Goal: Task Accomplishment & Management: Use online tool/utility

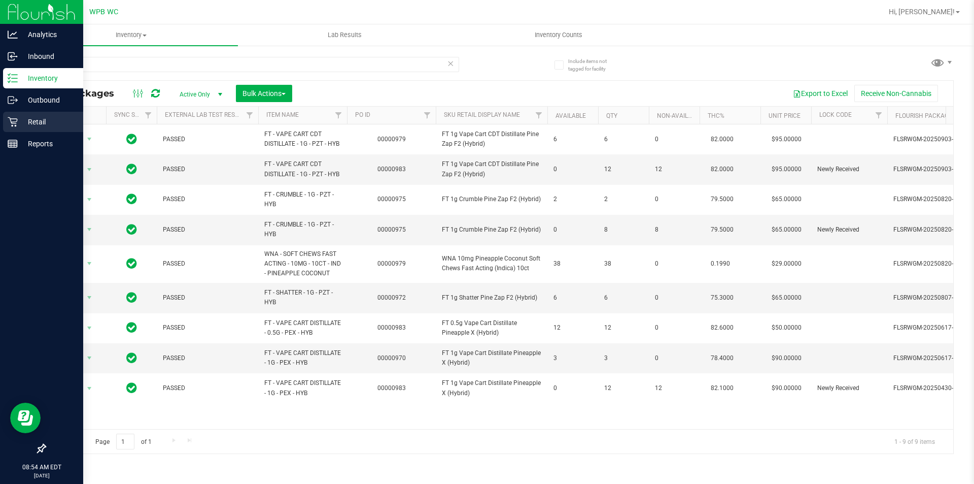
click at [14, 117] on icon at bounding box center [13, 122] width 10 height 10
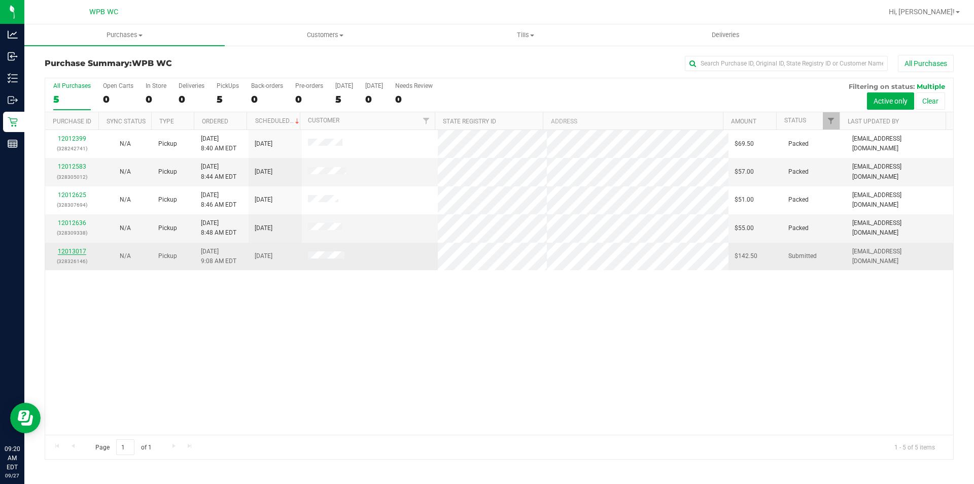
click at [79, 253] on link "12013017" at bounding box center [72, 251] width 28 height 7
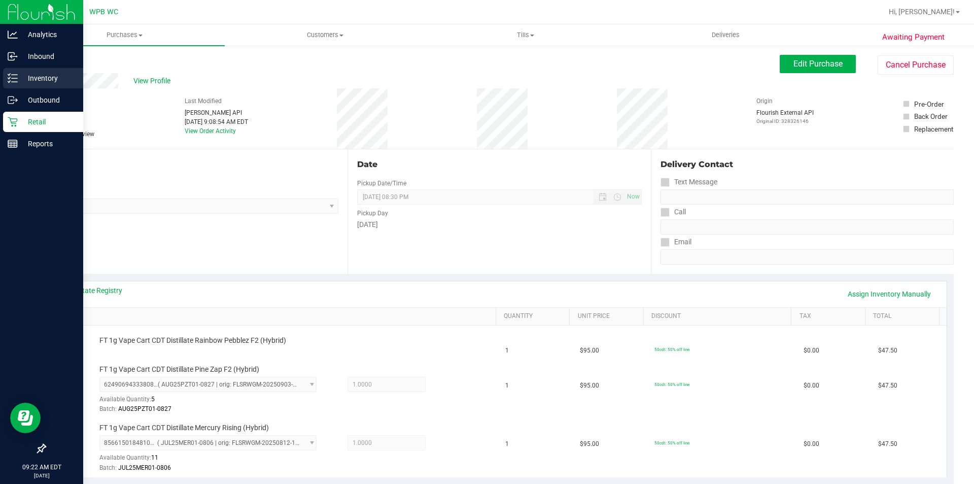
drag, startPoint x: 41, startPoint y: 73, endPoint x: 36, endPoint y: 76, distance: 6.2
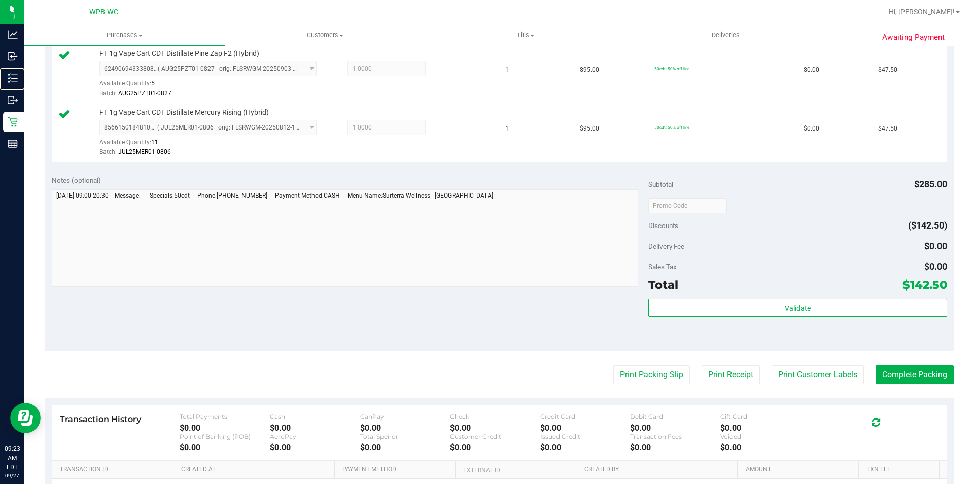
scroll to position [355, 0]
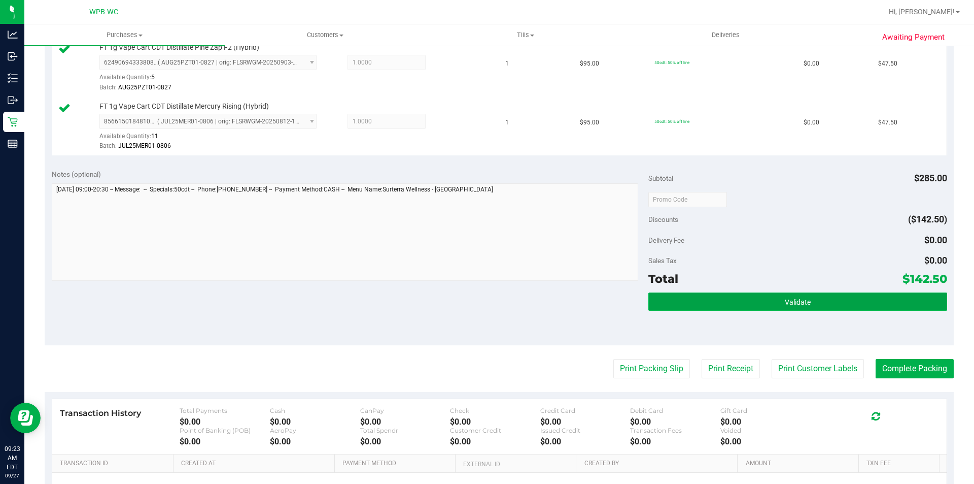
click at [755, 297] on button "Validate" at bounding box center [798, 301] width 298 height 18
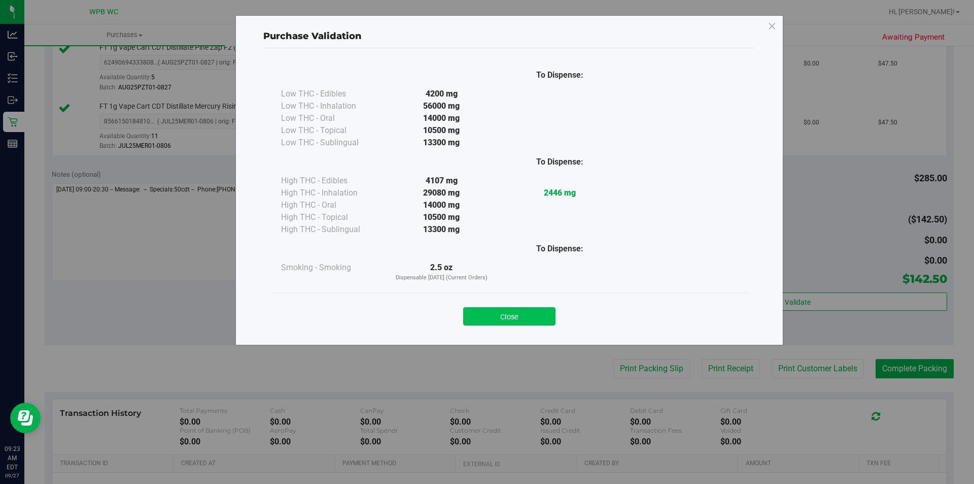
click at [505, 315] on button "Close" at bounding box center [509, 316] width 92 height 18
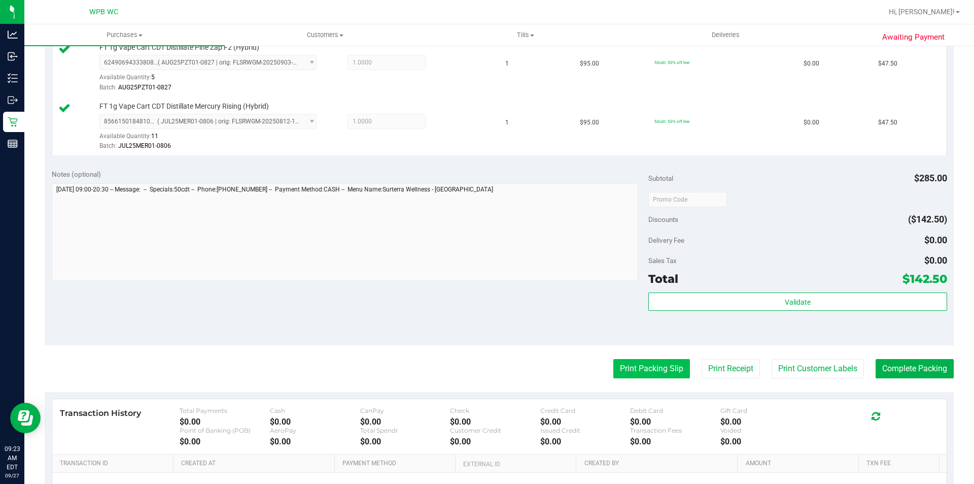
click at [631, 369] on button "Print Packing Slip" at bounding box center [652, 368] width 77 height 19
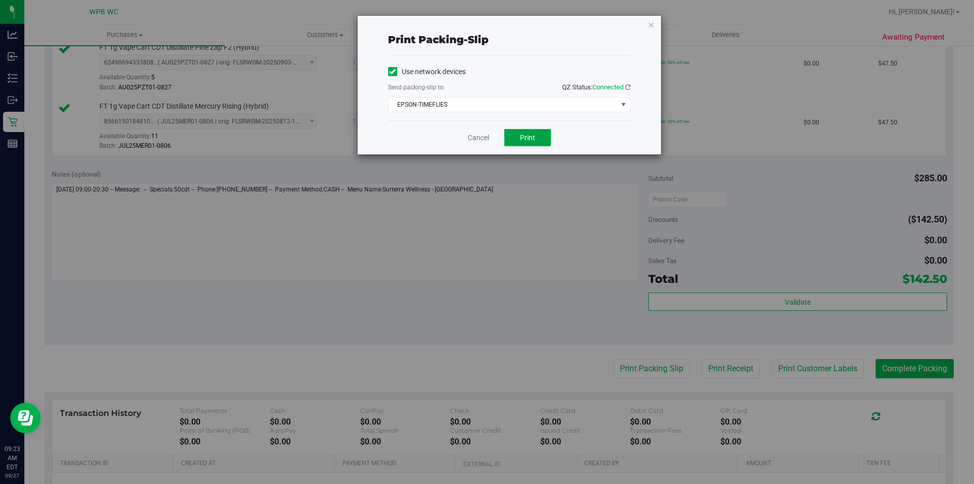
click at [521, 133] on span "Print" at bounding box center [527, 137] width 15 height 8
click at [651, 25] on icon "button" at bounding box center [651, 24] width 7 height 12
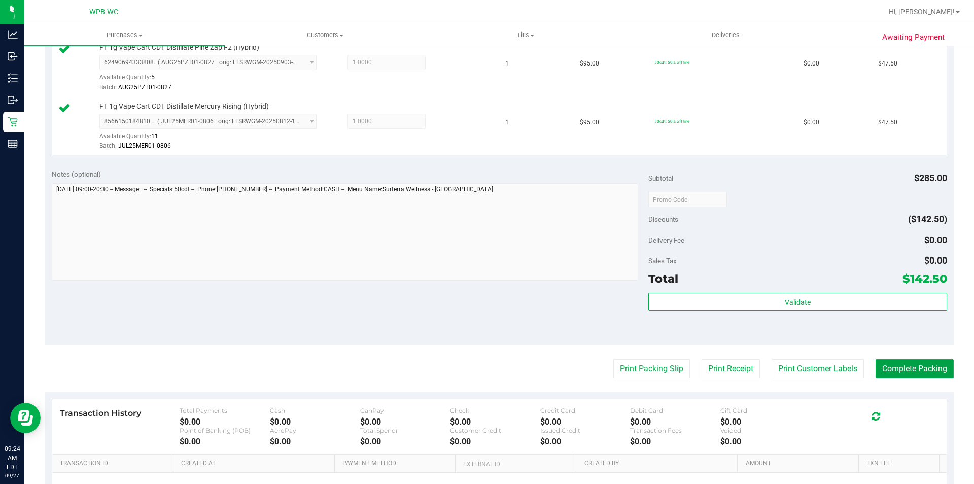
click at [898, 370] on button "Complete Packing" at bounding box center [915, 368] width 78 height 19
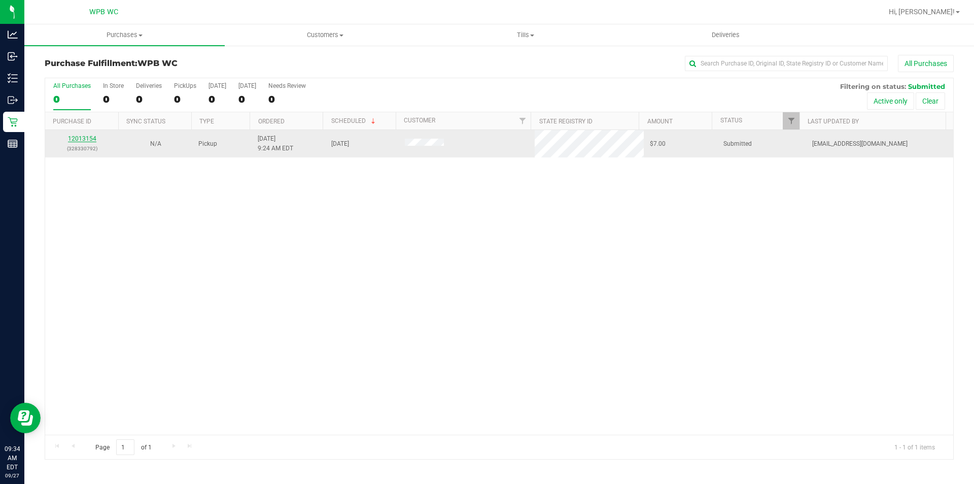
click at [74, 139] on link "12013154" at bounding box center [82, 138] width 28 height 7
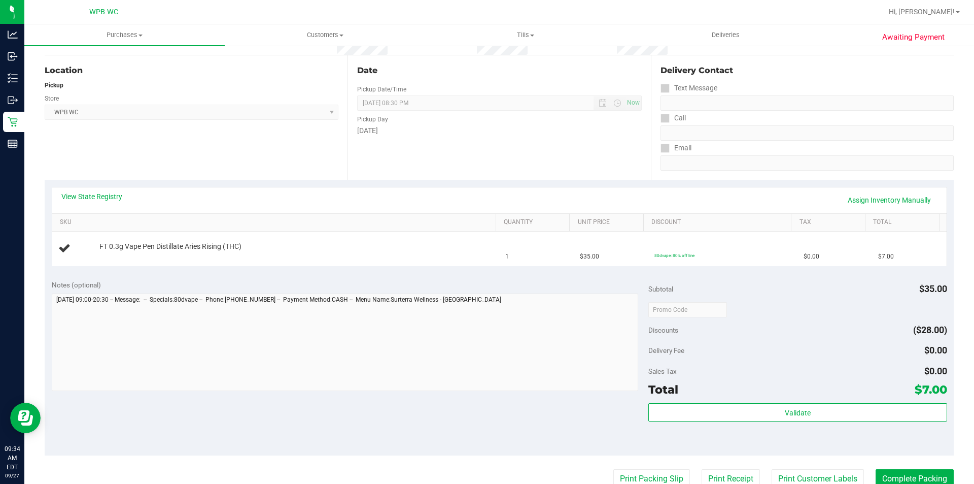
scroll to position [203, 0]
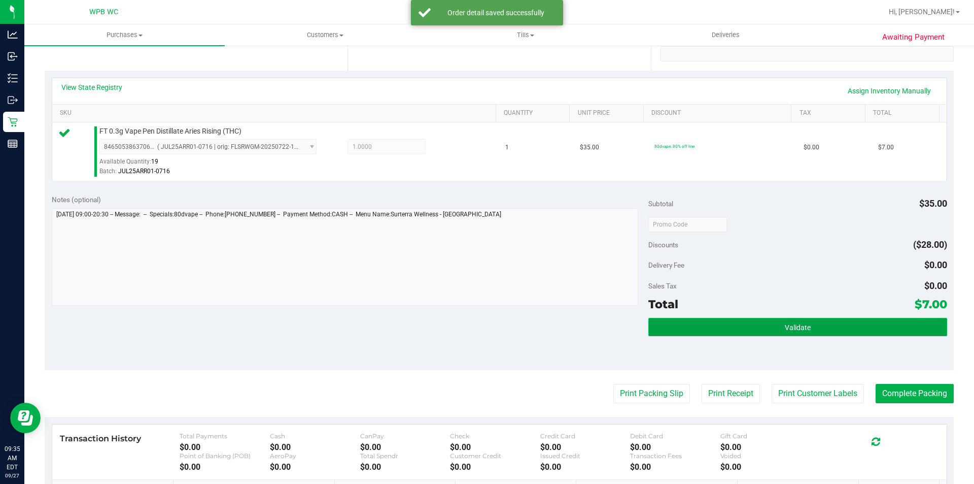
click at [805, 329] on button "Validate" at bounding box center [798, 327] width 298 height 18
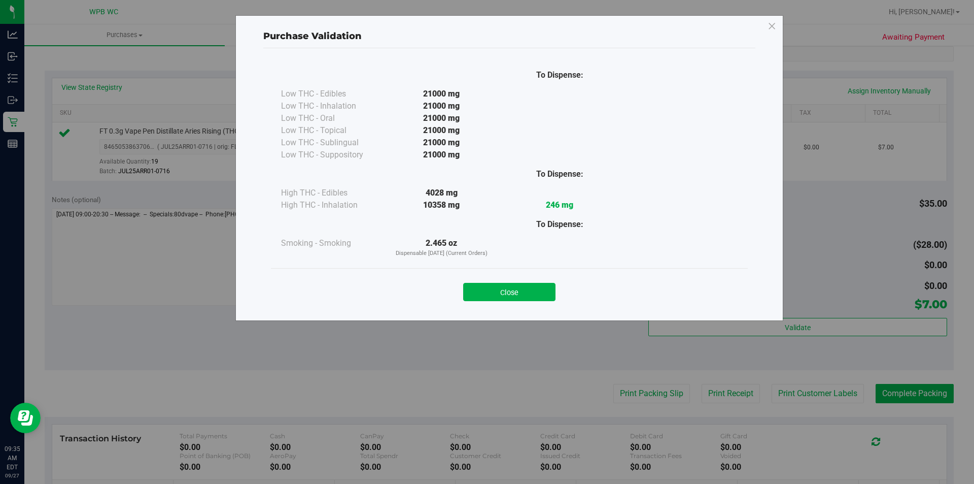
click at [536, 301] on div "Close" at bounding box center [509, 288] width 477 height 41
click at [533, 296] on button "Close" at bounding box center [509, 292] width 92 height 18
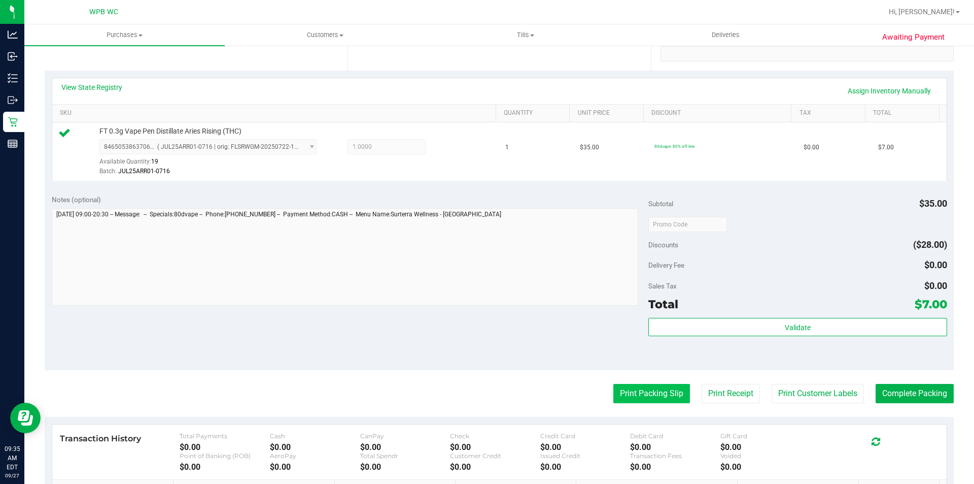
click at [642, 386] on button "Print Packing Slip" at bounding box center [652, 393] width 77 height 19
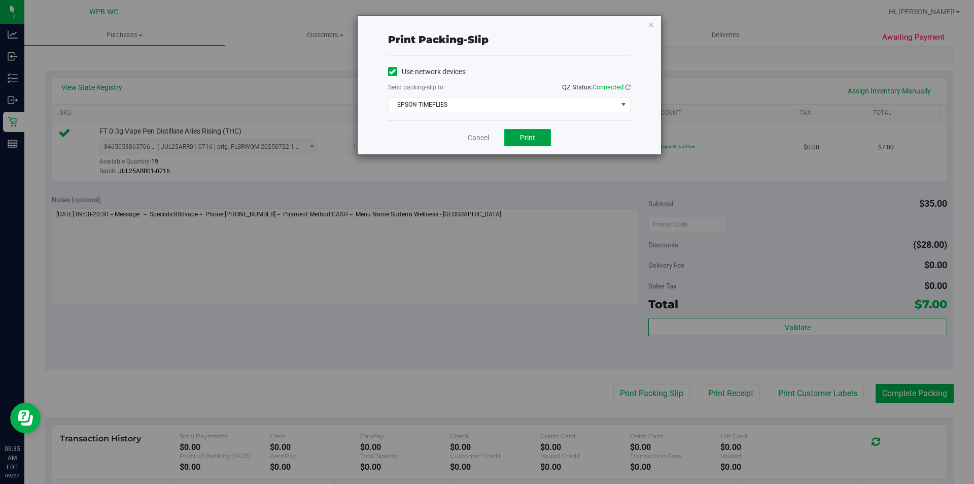
click at [534, 139] on span "Print" at bounding box center [527, 137] width 15 height 8
click at [650, 24] on icon "button" at bounding box center [651, 24] width 7 height 12
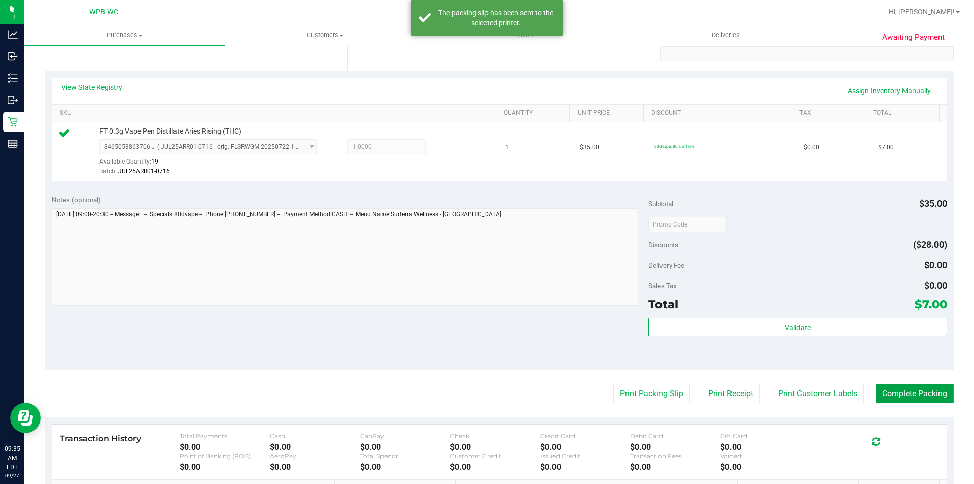
click at [905, 394] on button "Complete Packing" at bounding box center [915, 393] width 78 height 19
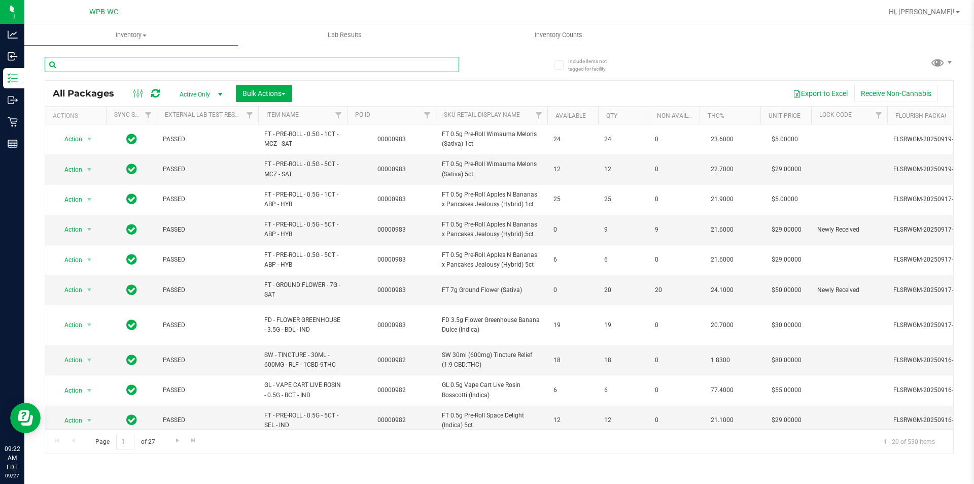
click at [239, 65] on input "text" at bounding box center [252, 64] width 415 height 15
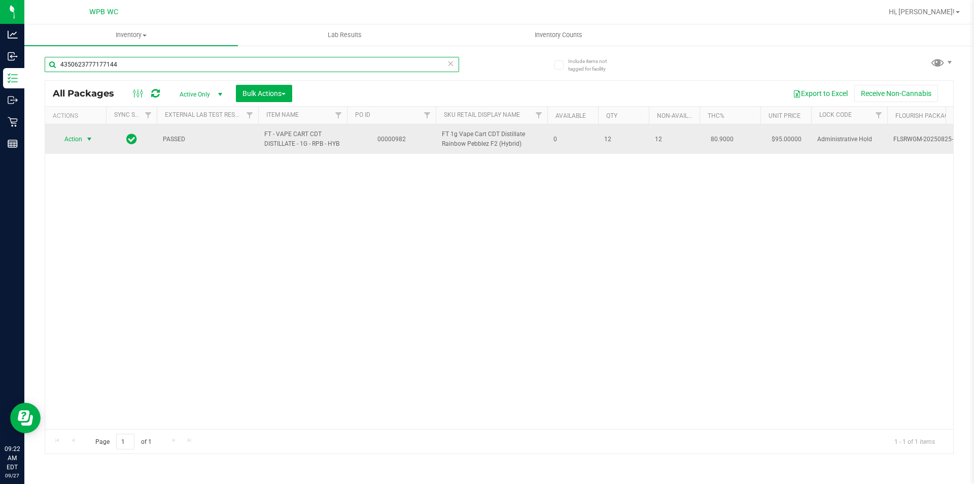
type input "4350623777177144"
click at [82, 142] on span "Action" at bounding box center [68, 139] width 27 height 14
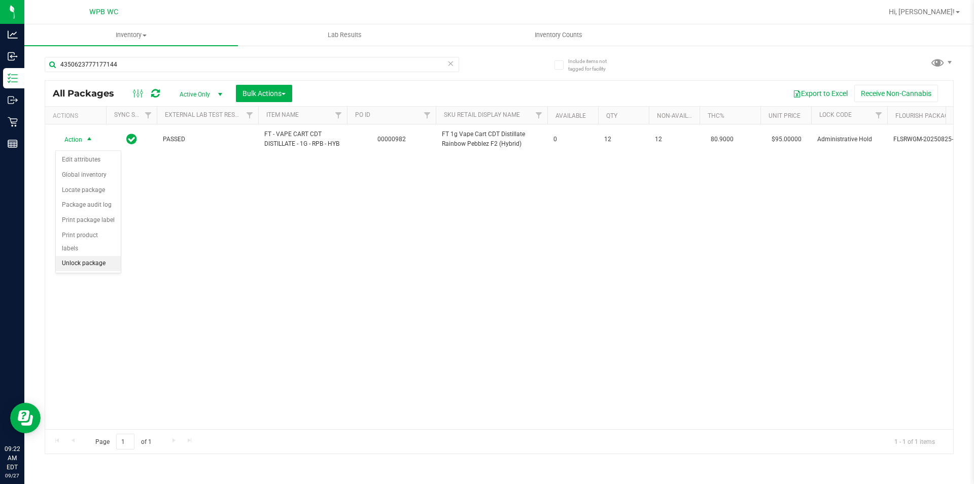
click at [85, 256] on li "Unlock package" at bounding box center [88, 263] width 65 height 15
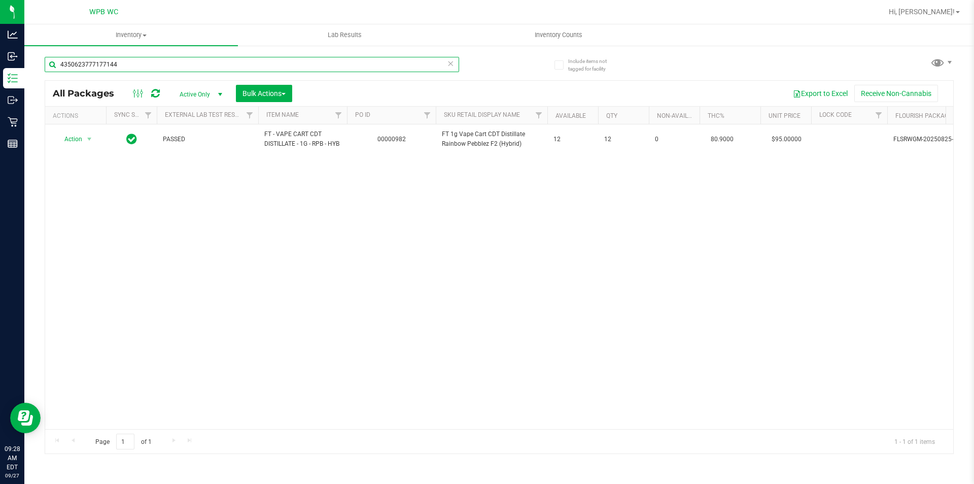
click at [230, 66] on input "4350623777177144" at bounding box center [252, 64] width 415 height 15
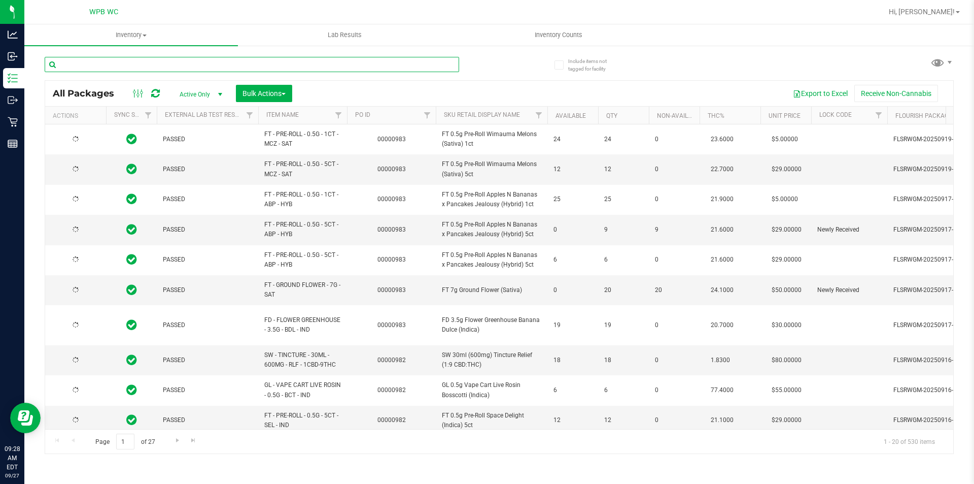
type input "2026-03-16"
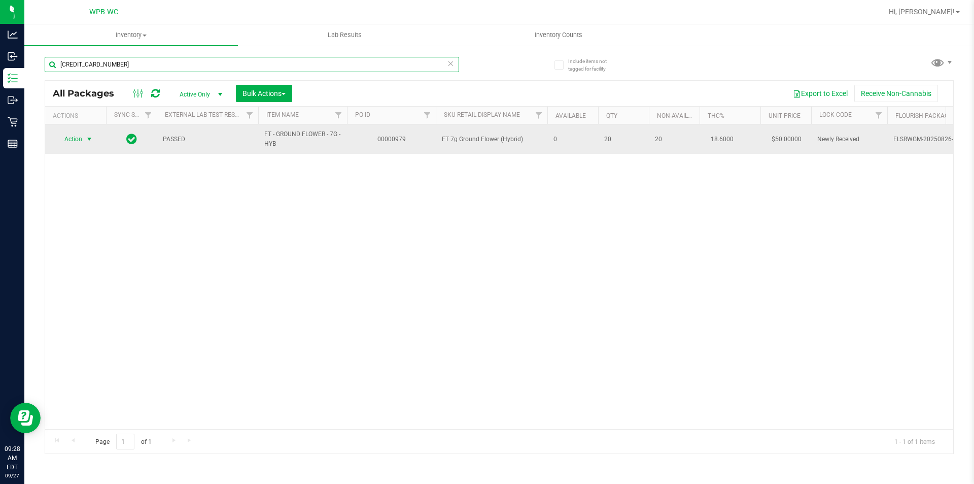
type input "4606133906182315"
click at [74, 137] on span "Action" at bounding box center [68, 139] width 27 height 14
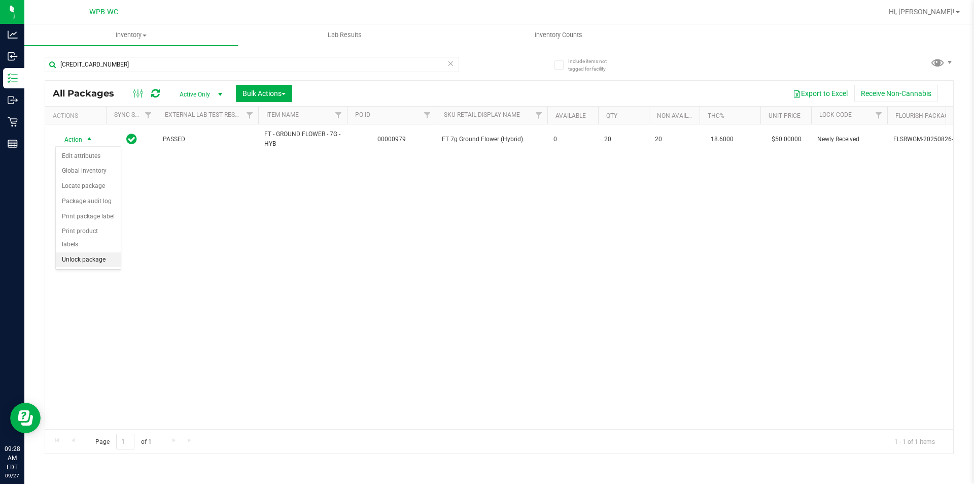
click at [98, 252] on li "Unlock package" at bounding box center [88, 259] width 65 height 15
